Goal: Information Seeking & Learning: Understand process/instructions

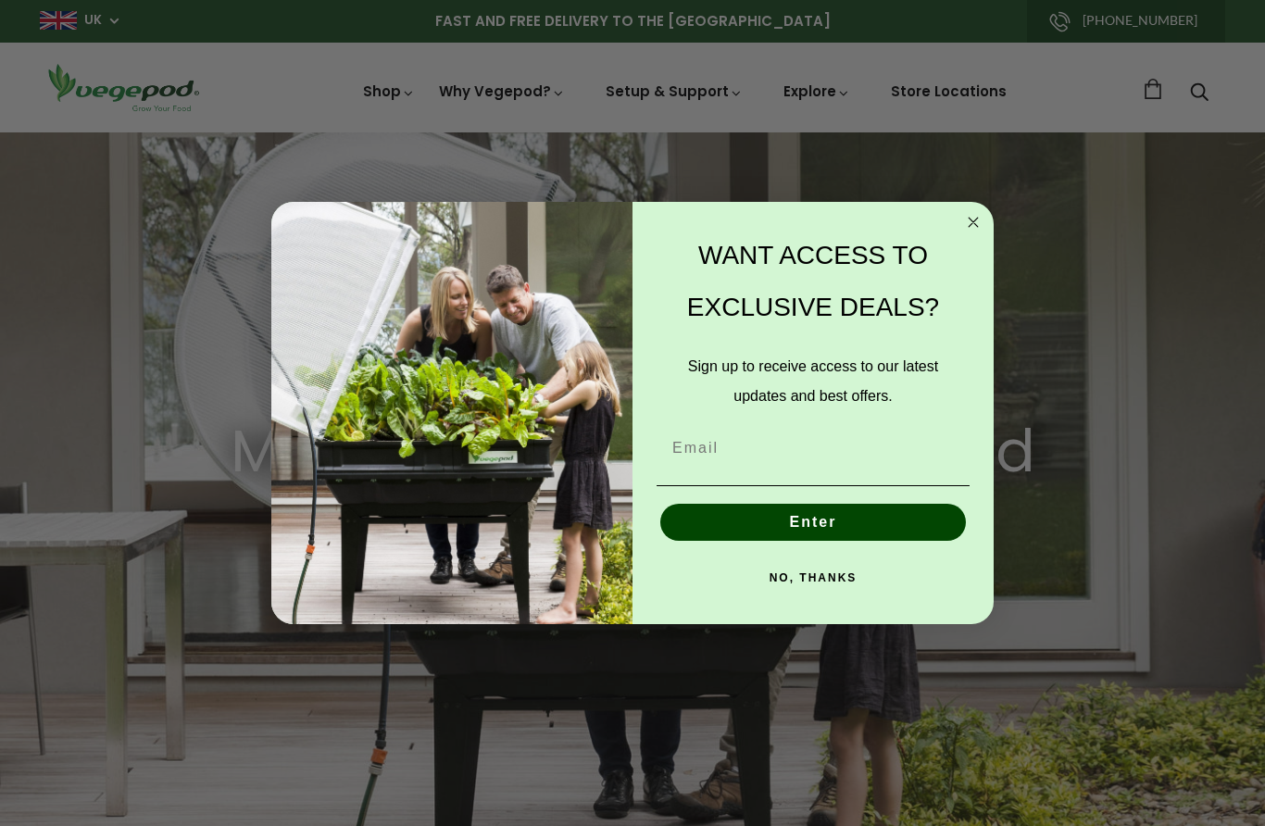
click at [328, 229] on img "POPUP Form" at bounding box center [451, 413] width 361 height 423
click at [983, 205] on form "WANT ACCESS TO EXCLUSIVE DEALS? Sign up to receive access to our latest updates…" at bounding box center [632, 413] width 722 height 423
click at [980, 223] on circle "Close dialog" at bounding box center [973, 221] width 21 height 21
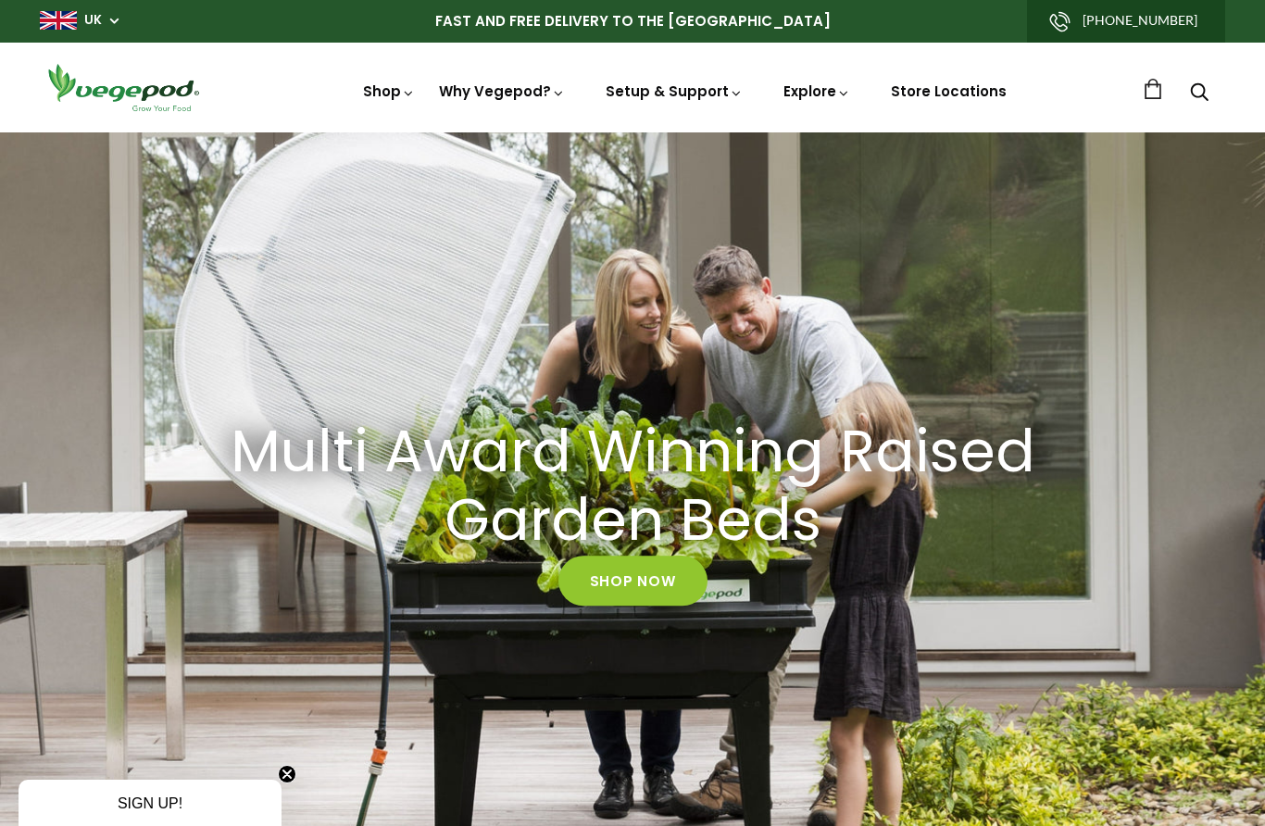
scroll to position [0, 301]
click at [623, 578] on link "Shop Now" at bounding box center [633, 581] width 149 height 50
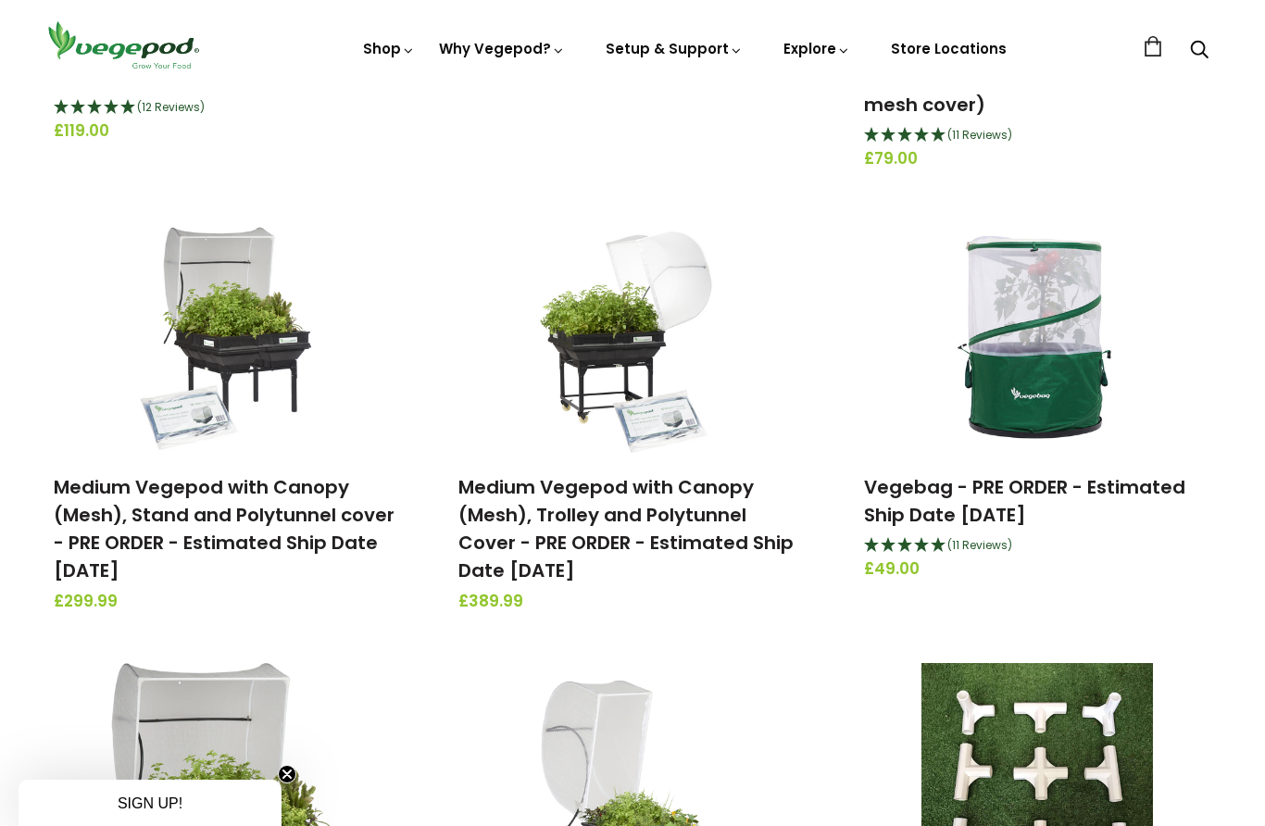
scroll to position [1005, 0]
click at [246, 315] on img at bounding box center [228, 338] width 195 height 232
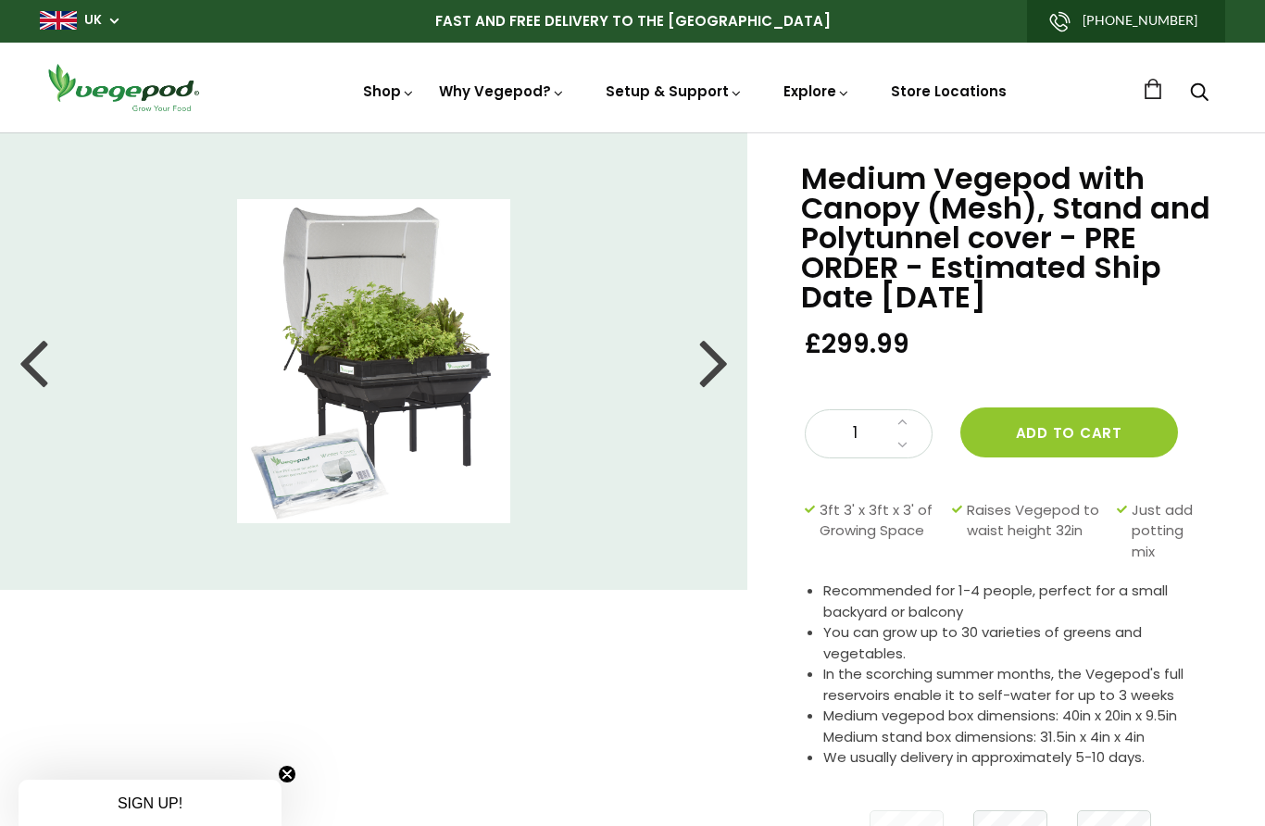
click at [722, 350] on div at bounding box center [714, 361] width 30 height 83
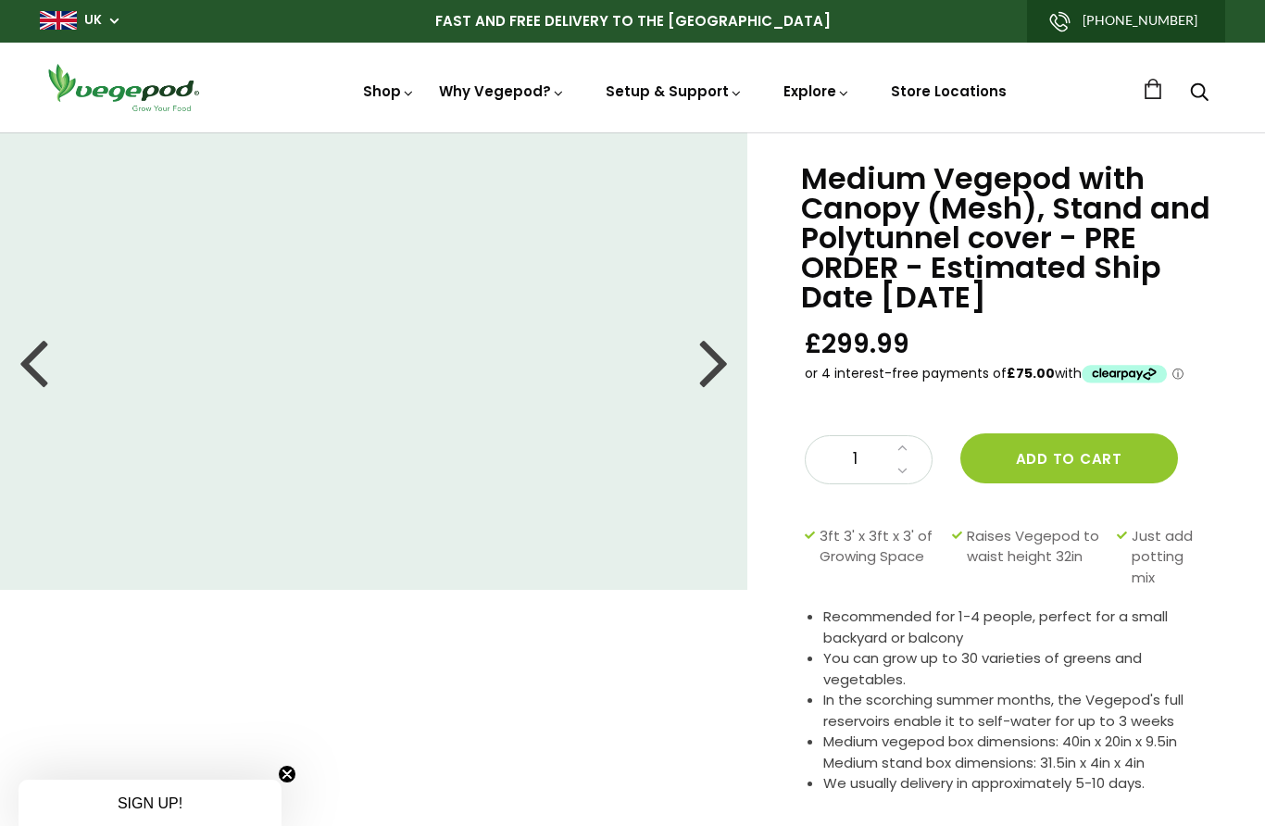
click at [722, 346] on div at bounding box center [714, 361] width 30 height 83
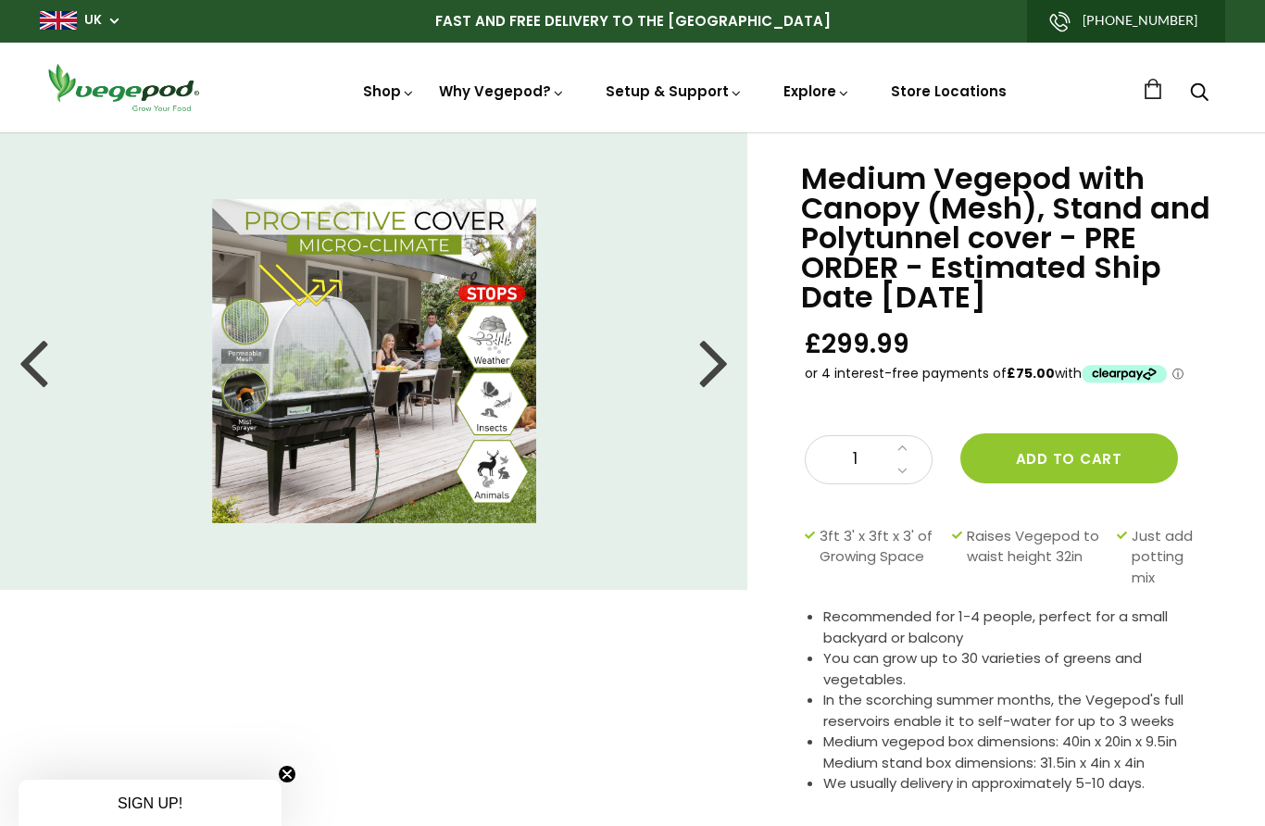
click at [722, 364] on div at bounding box center [714, 361] width 30 height 83
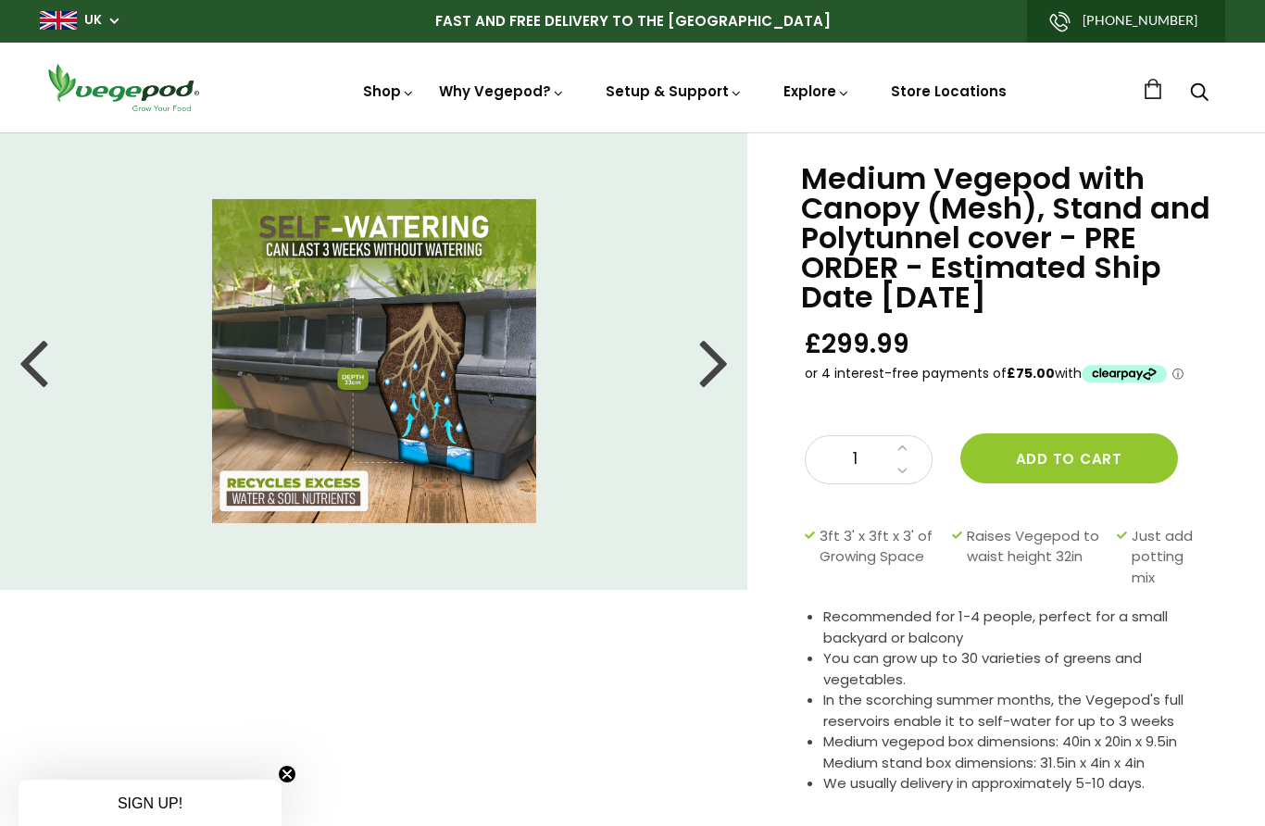
click at [722, 357] on div at bounding box center [714, 361] width 30 height 83
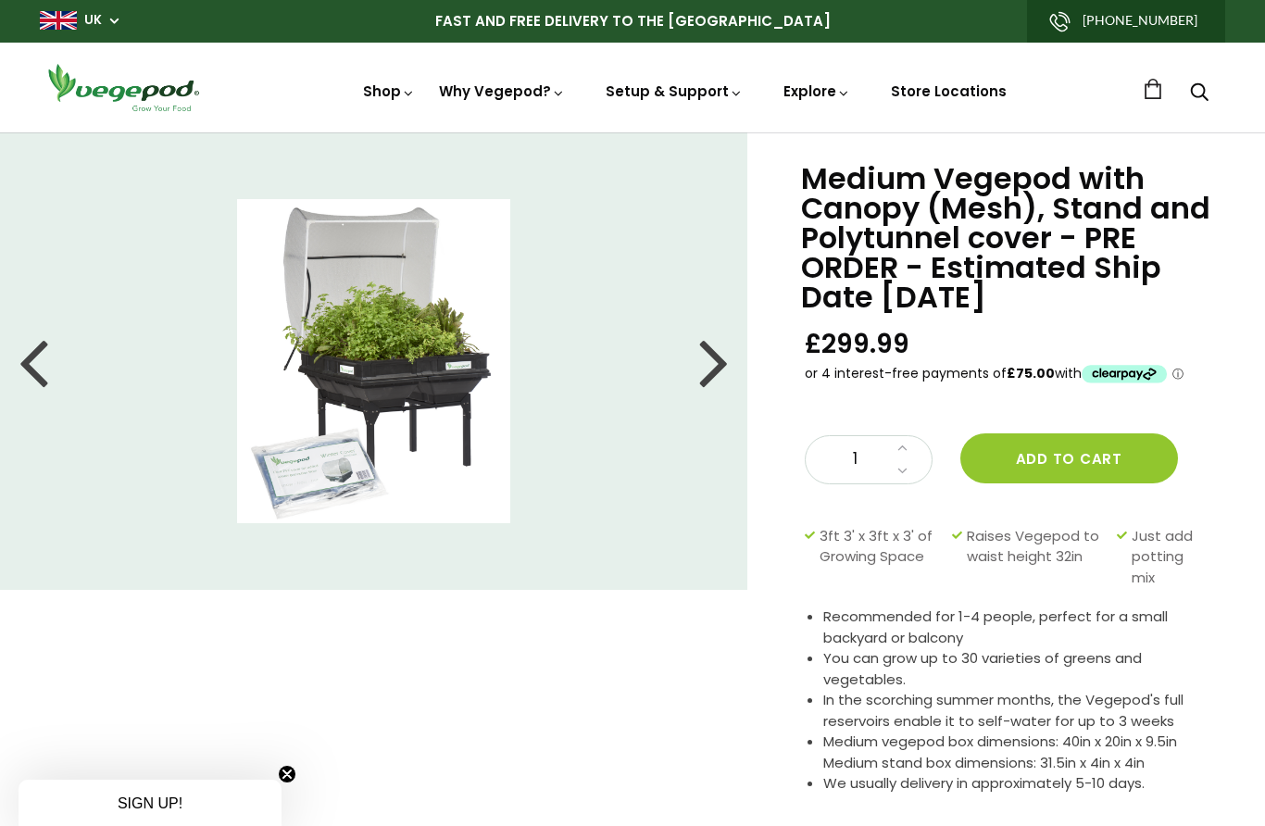
click at [722, 358] on div at bounding box center [714, 361] width 30 height 83
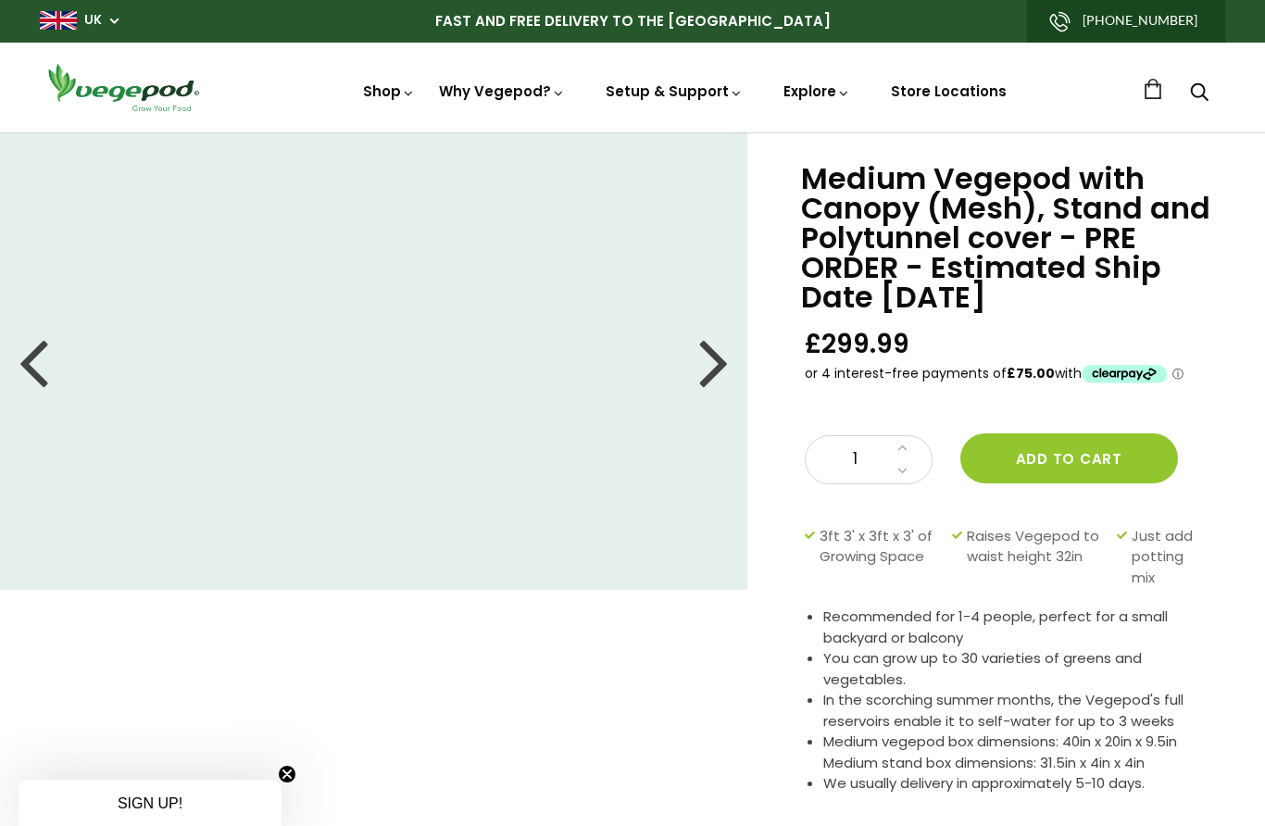
click at [715, 355] on div at bounding box center [714, 361] width 30 height 83
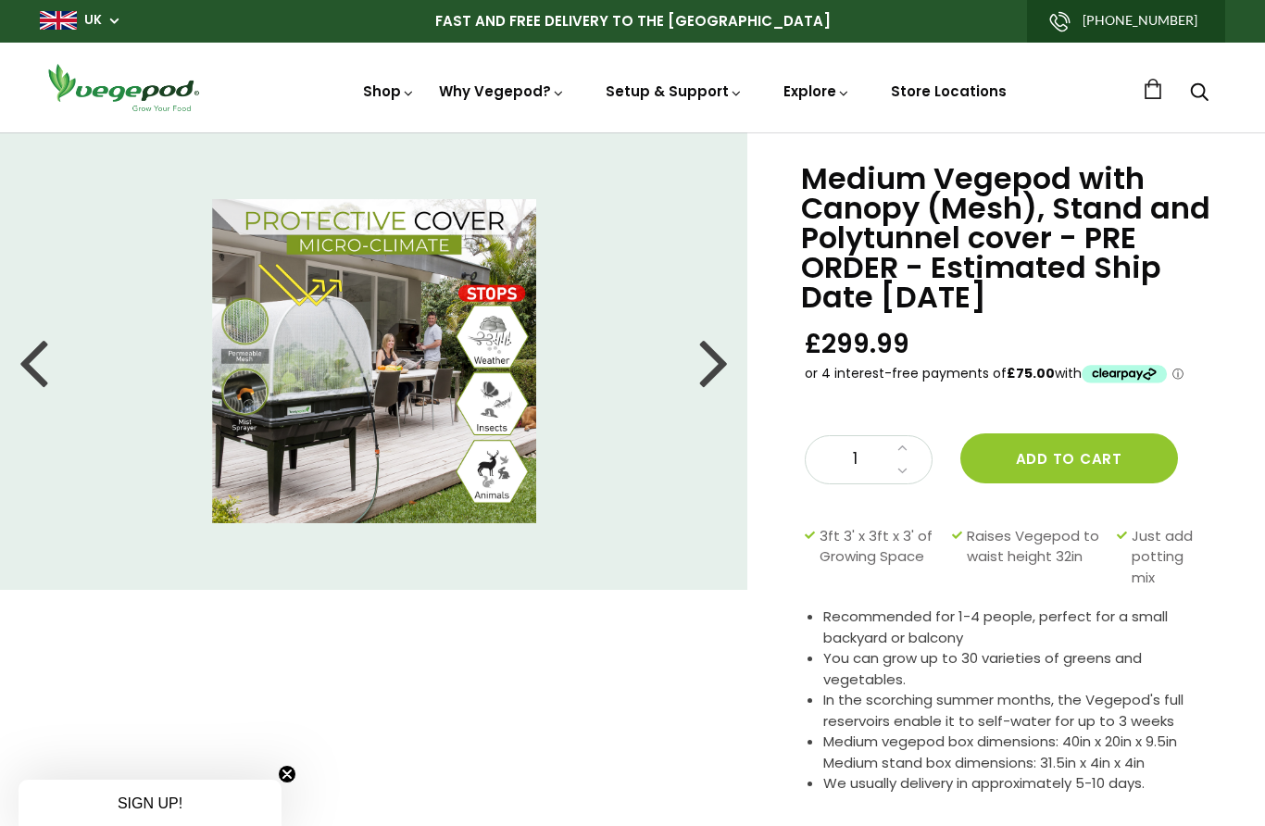
click at [719, 371] on div at bounding box center [714, 361] width 30 height 83
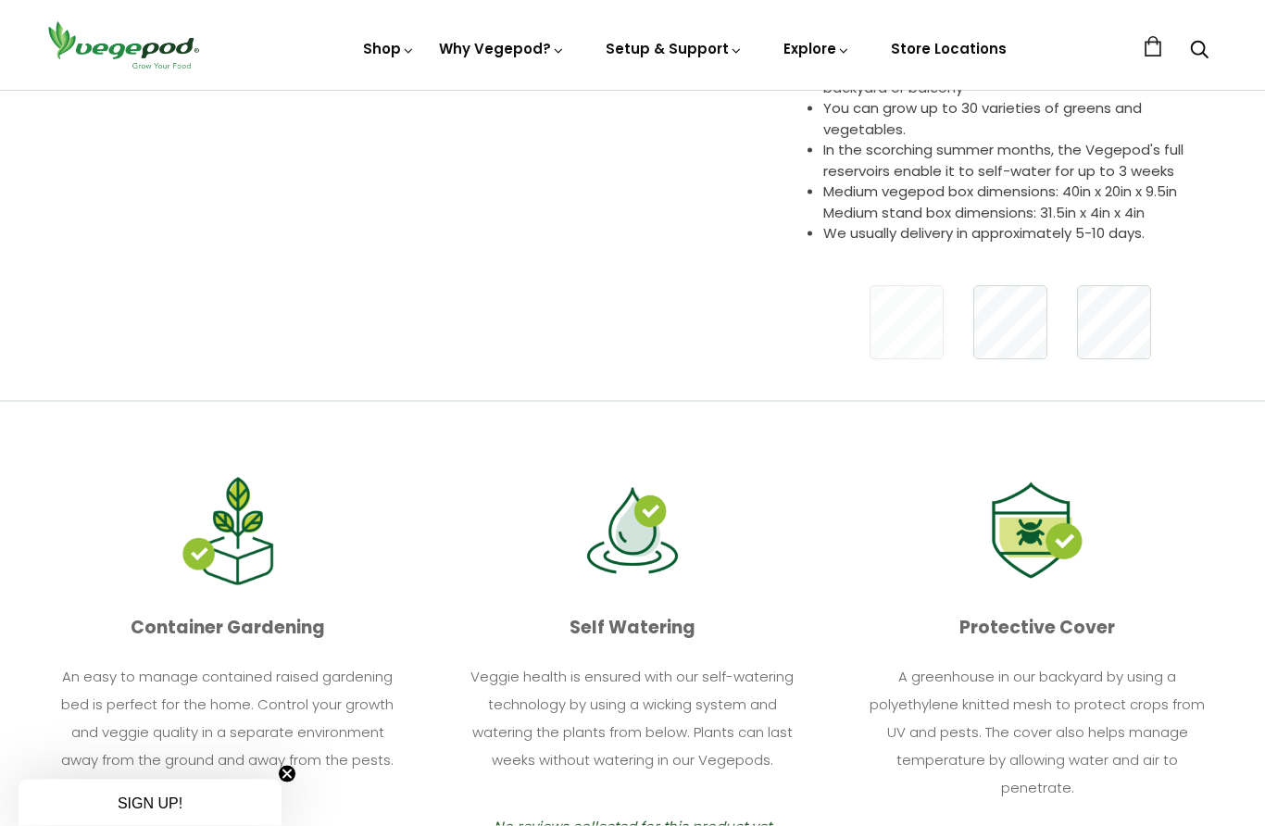
scroll to position [555, 0]
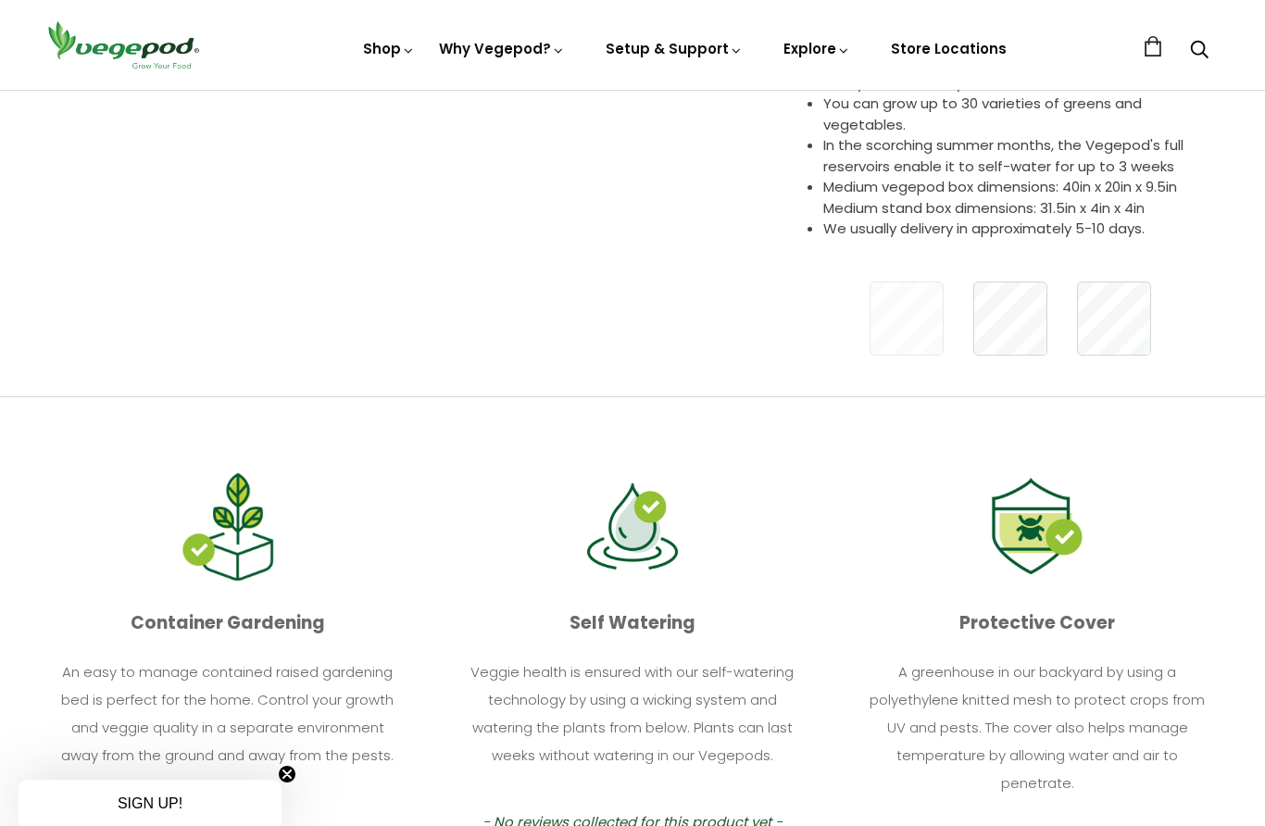
click at [1097, 180] on li "Medium vegepod box dimensions: 40in x 20in x 9.5in Medium stand box dimensions:…" at bounding box center [1021, 198] width 396 height 42
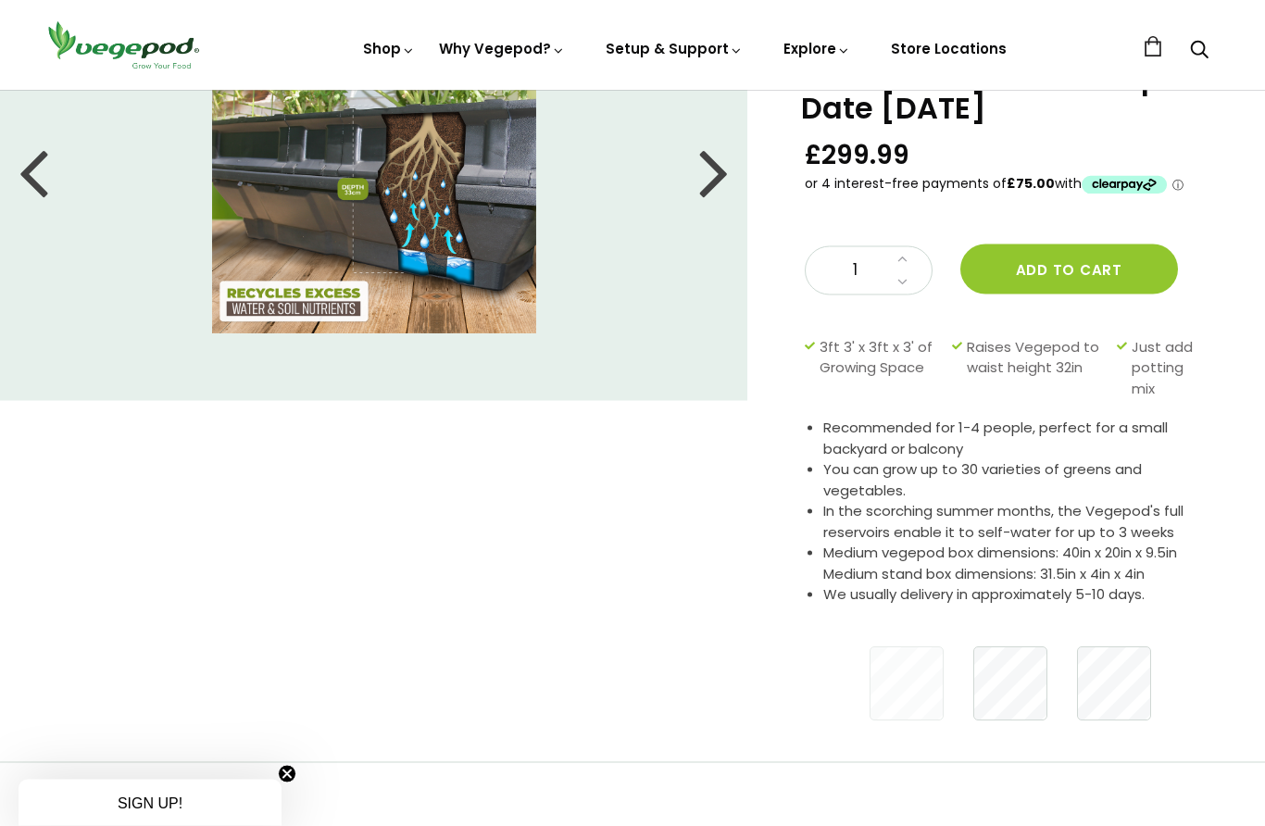
scroll to position [0, 0]
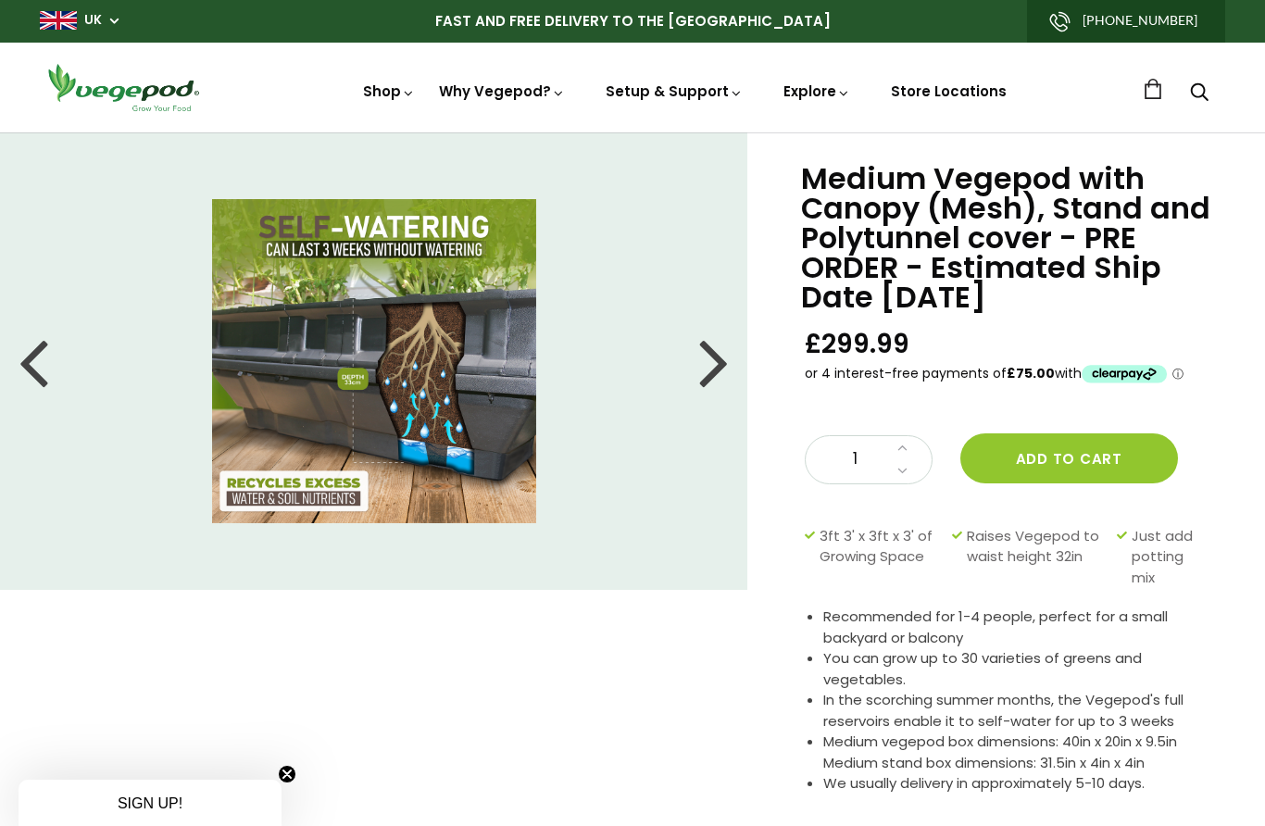
click at [723, 366] on div at bounding box center [714, 361] width 30 height 83
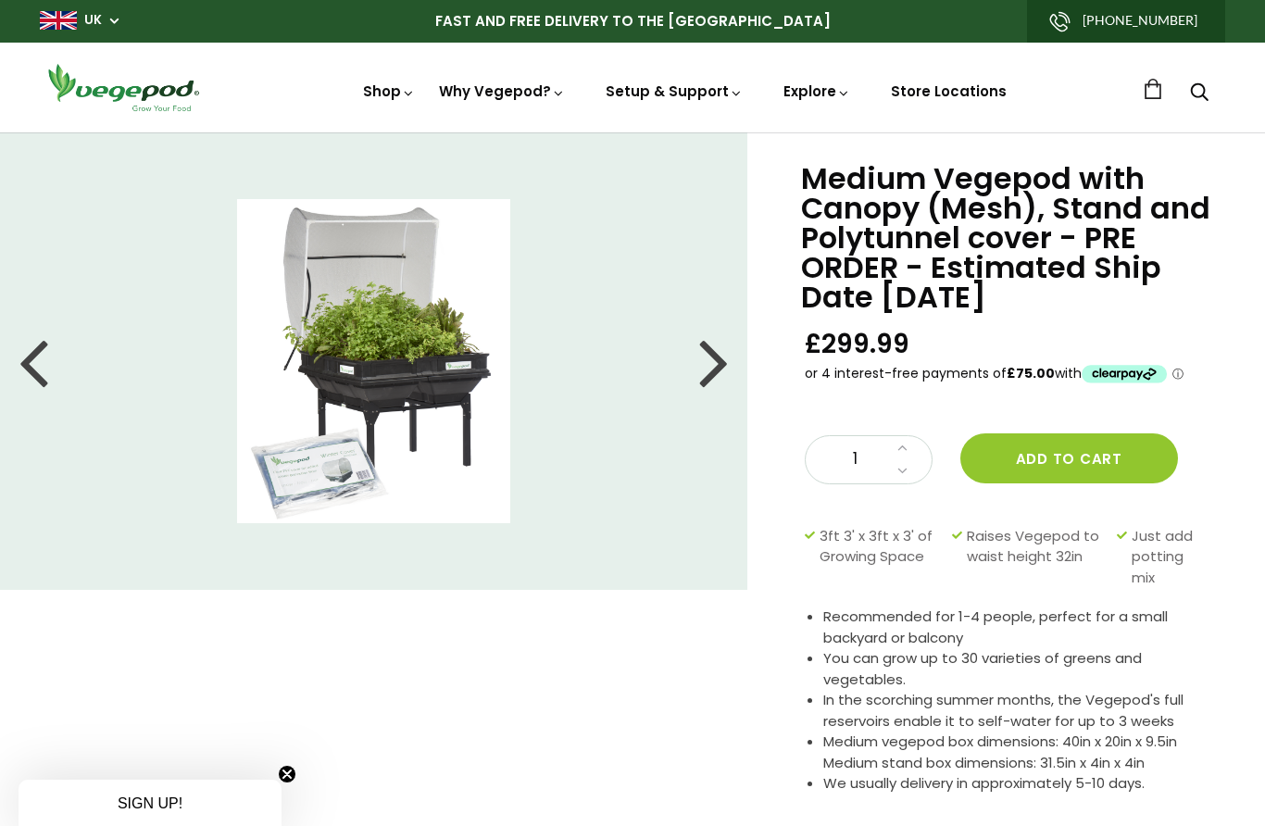
click at [633, 132] on img at bounding box center [633, 132] width 0 height 0
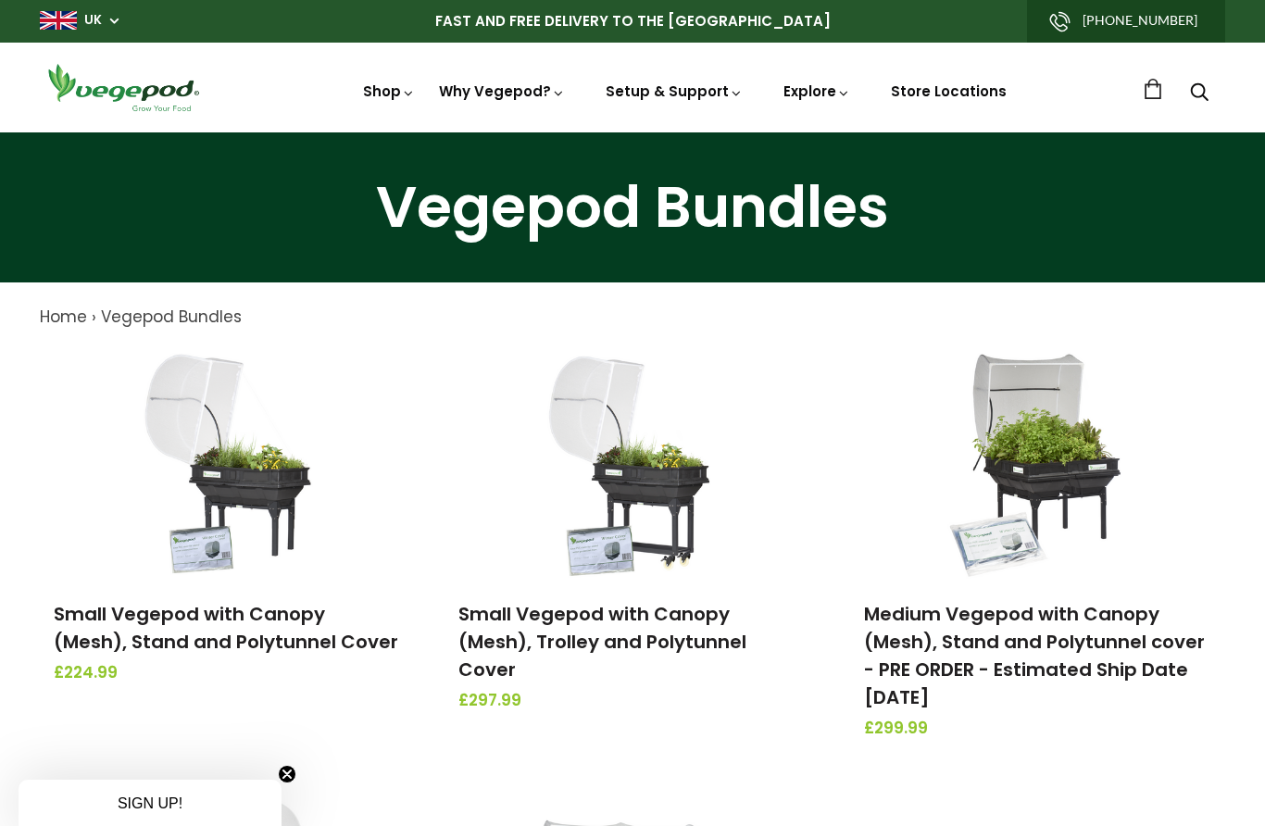
click at [758, 216] on link "Vegepod Assembly" at bounding box center [725, 218] width 253 height 47
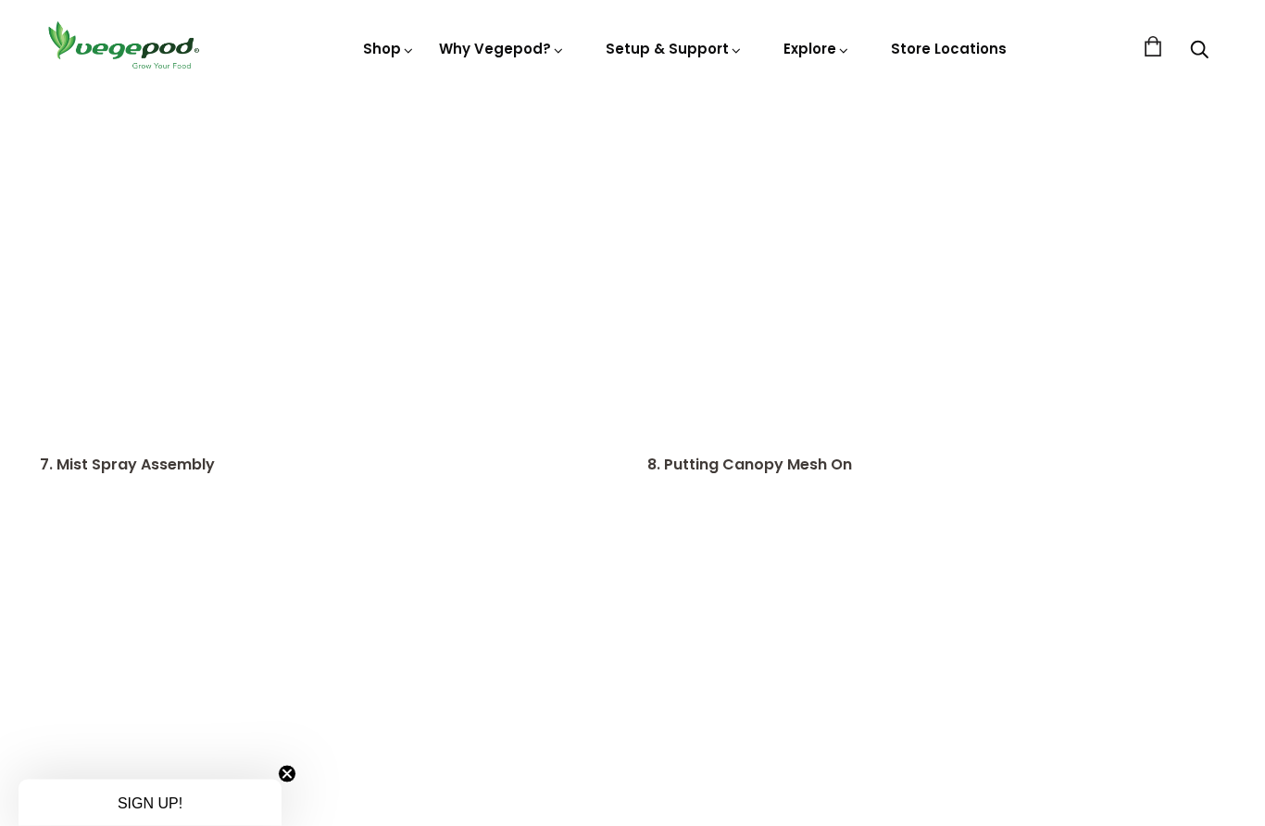
scroll to position [1406, 0]
